Goal: Information Seeking & Learning: Compare options

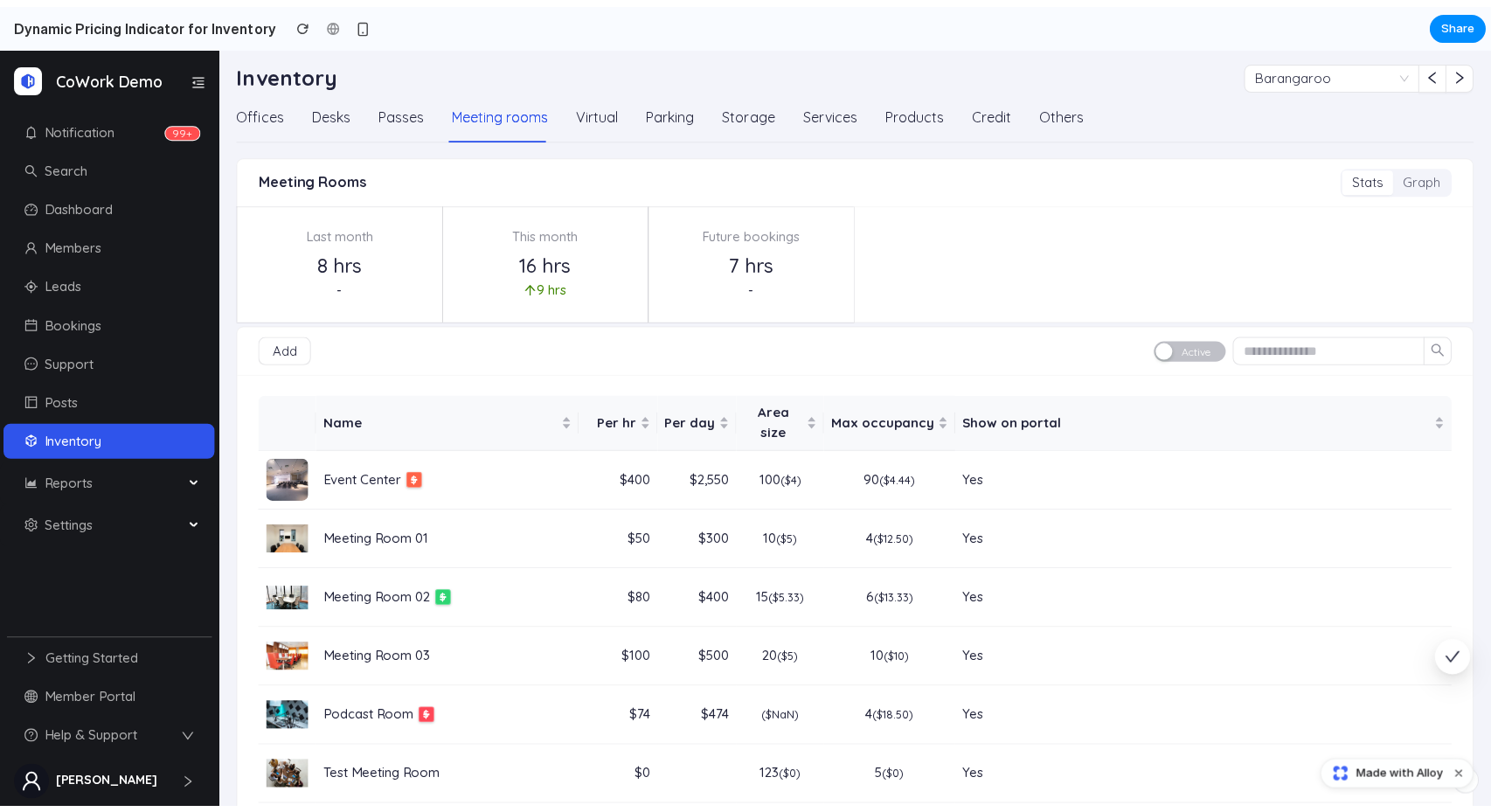
scroll to position [8, 0]
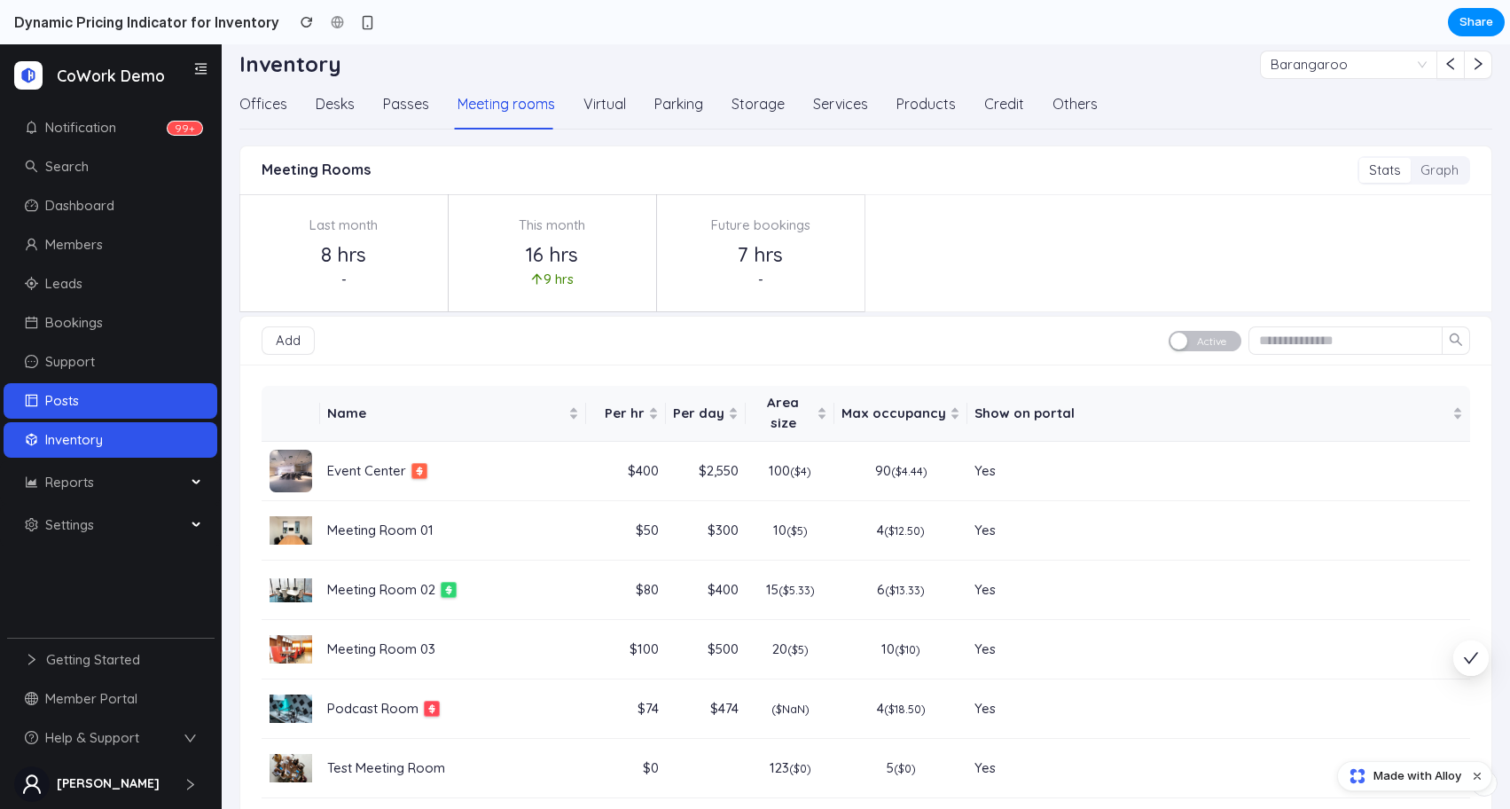
click at [79, 402] on link "Posts" at bounding box center [52, 400] width 54 height 17
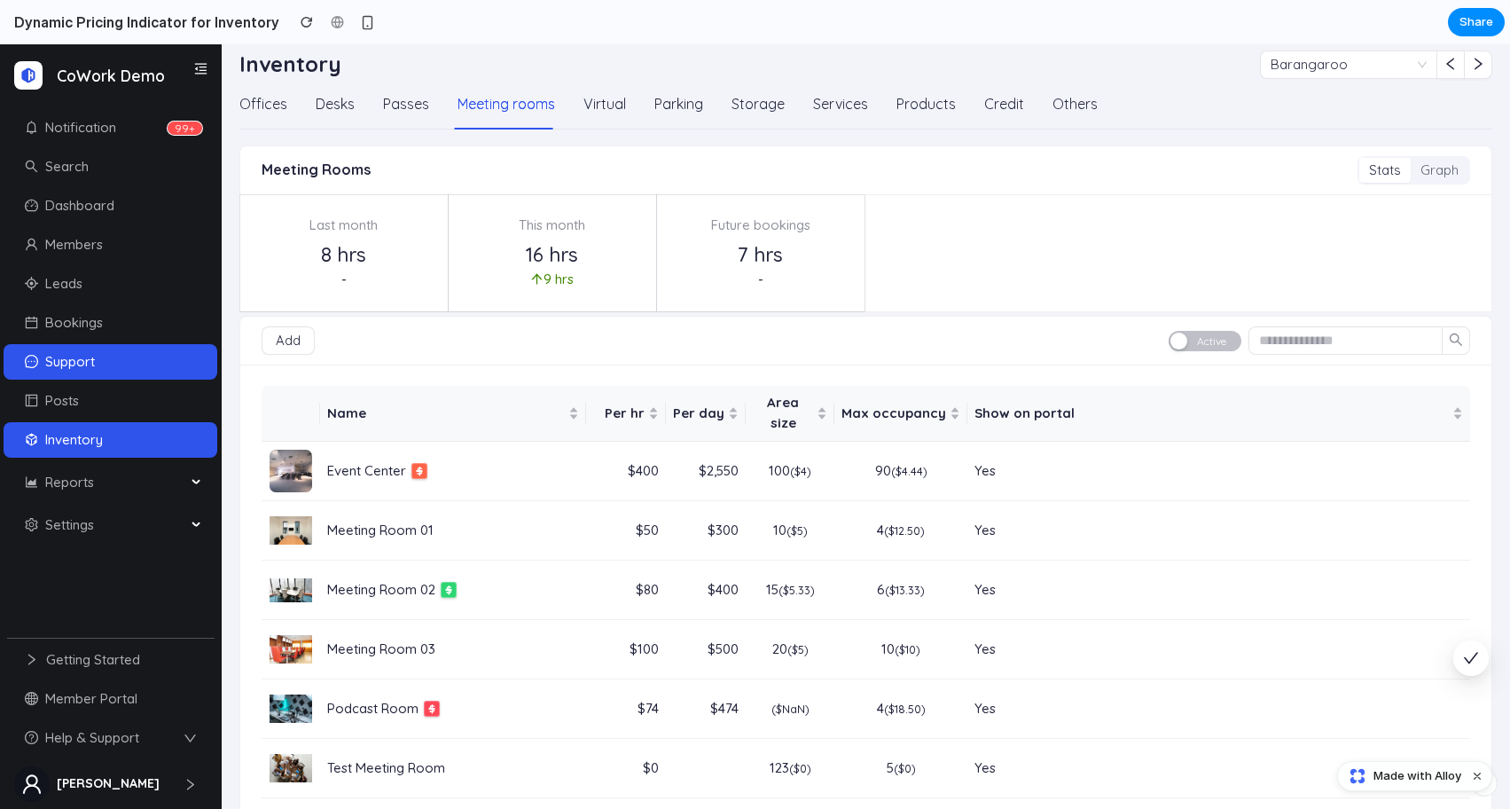
click at [95, 369] on link "Support" at bounding box center [60, 361] width 70 height 17
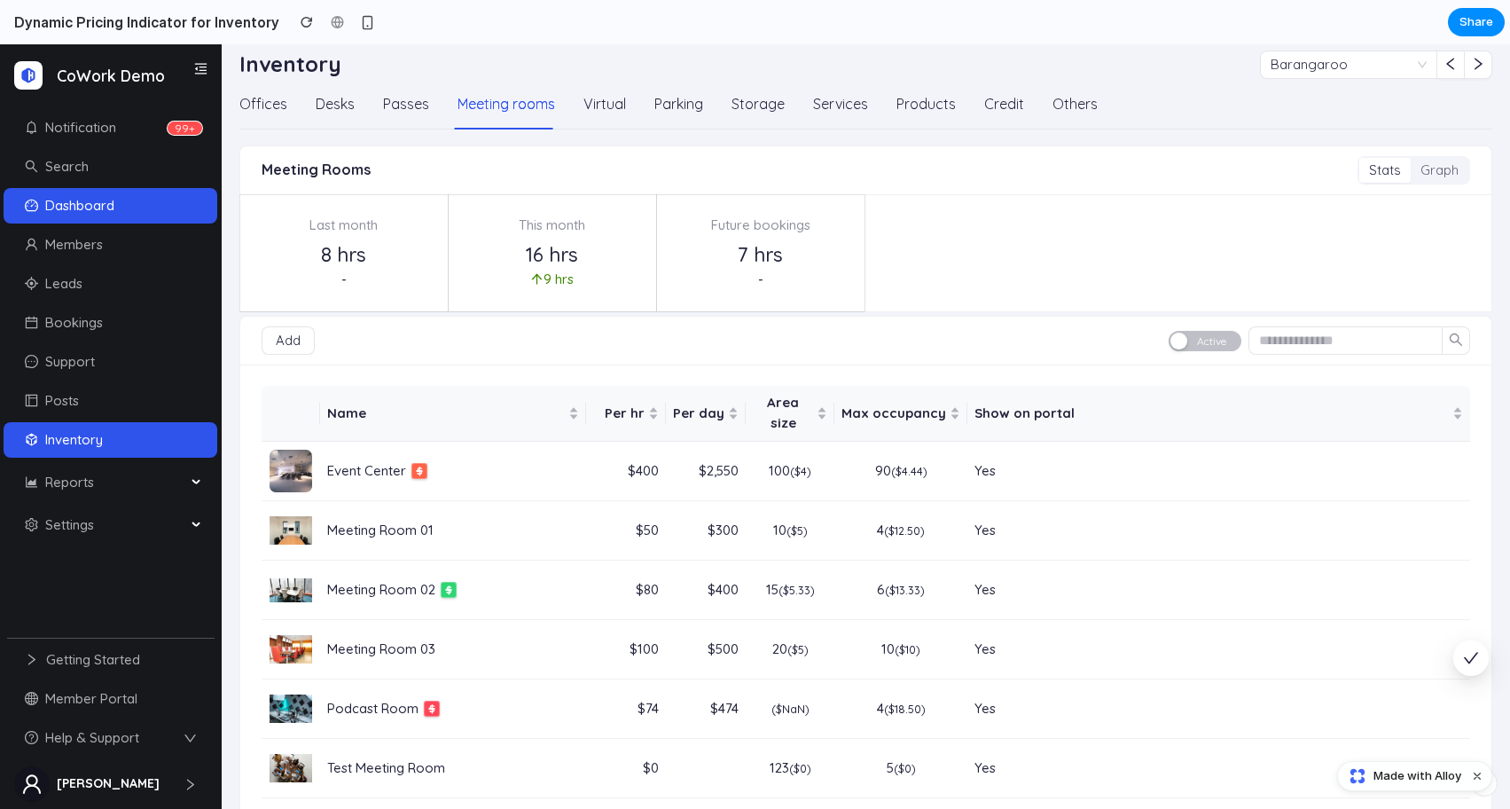
click at [114, 197] on link "Dashboard" at bounding box center [70, 205] width 90 height 17
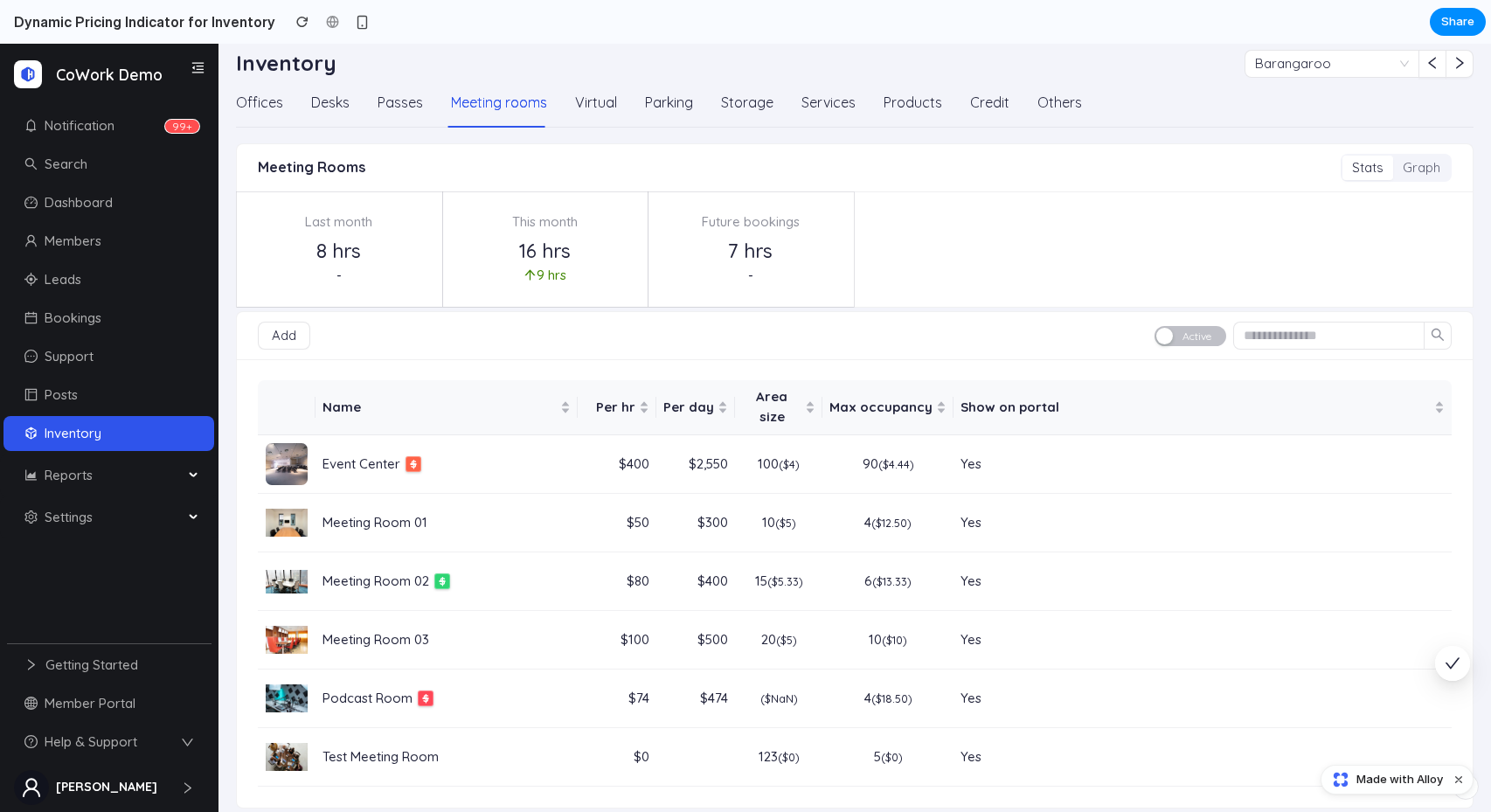
scroll to position [0, 0]
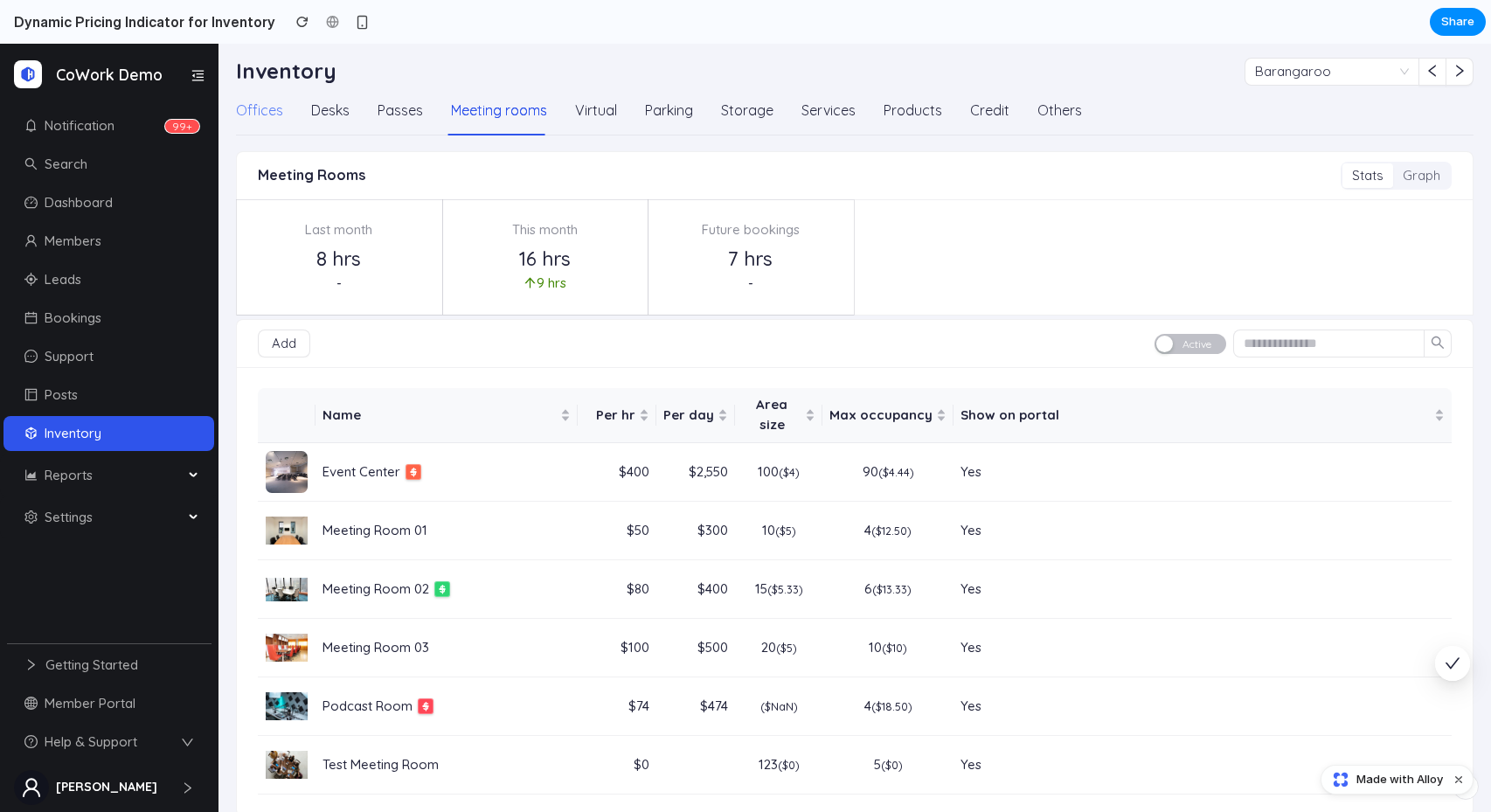
click at [264, 112] on div "Offices" at bounding box center [259, 110] width 47 height 22
click at [942, 405] on div "Max occupancy" at bounding box center [888, 415] width 117 height 20
click at [930, 414] on span "Max occupancy" at bounding box center [881, 415] width 103 height 20
click at [763, 411] on span "Area size" at bounding box center [772, 415] width 59 height 40
click at [755, 411] on span "Area size" at bounding box center [772, 415] width 59 height 40
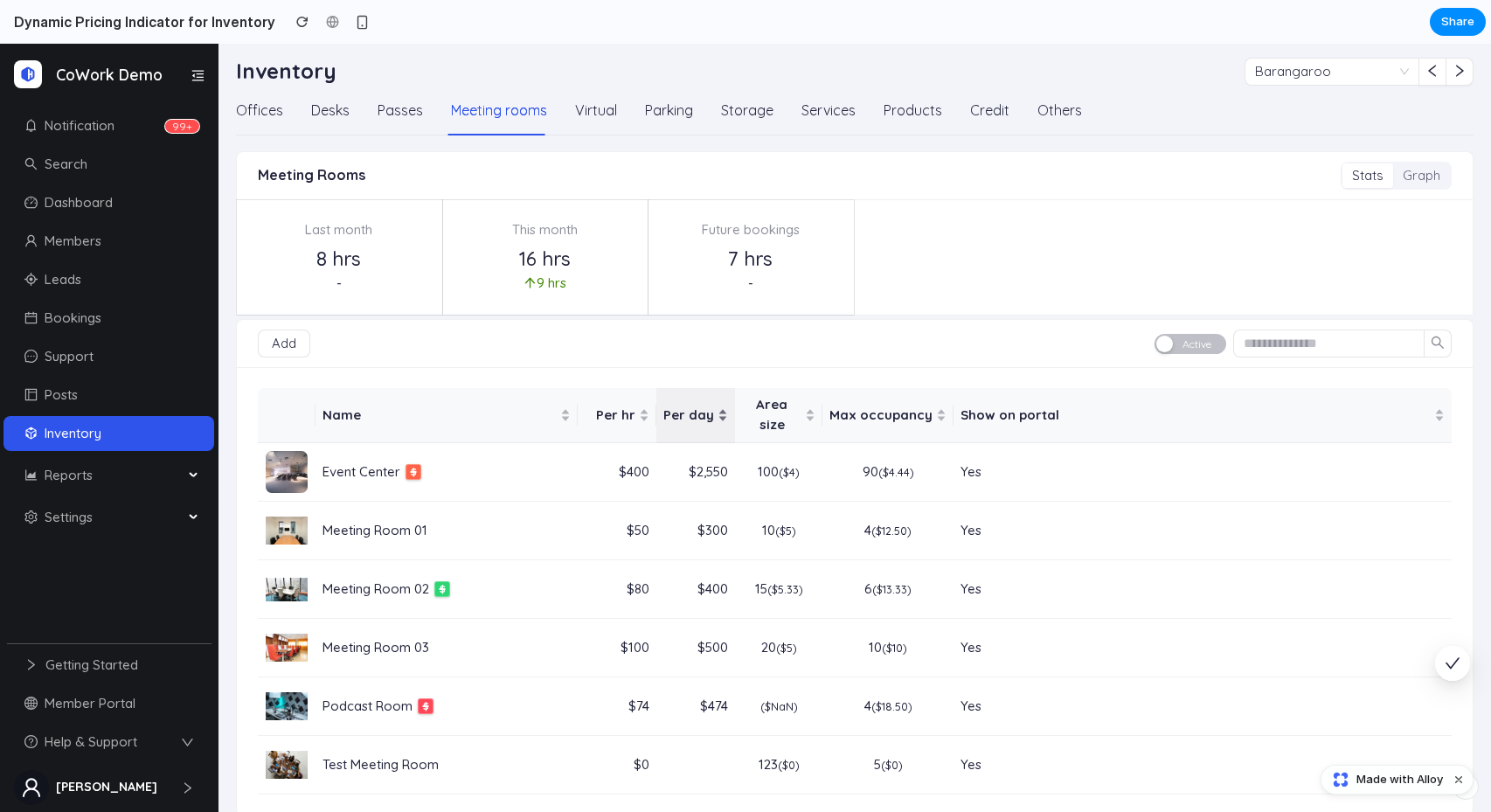
click at [690, 405] on span "Per day" at bounding box center [688, 415] width 50 height 20
click at [629, 405] on span "Per hr" at bounding box center [609, 415] width 50 height 20
click at [559, 382] on div "Name Per hr Per day Area size Max occupancy Show on portal Event Center $ Holid…" at bounding box center [854, 590] width 1236 height 448
